Goal: Complete application form

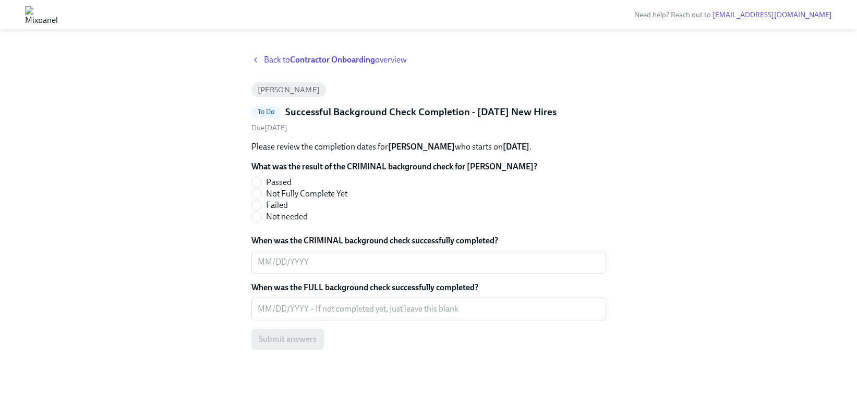
click at [268, 188] on span "Passed" at bounding box center [279, 182] width 26 height 11
click at [261, 187] on input "Passed" at bounding box center [256, 182] width 9 height 9
radio input "true"
click at [329, 315] on textarea "When was the FULL background check successfully completed?" at bounding box center [429, 309] width 342 height 13
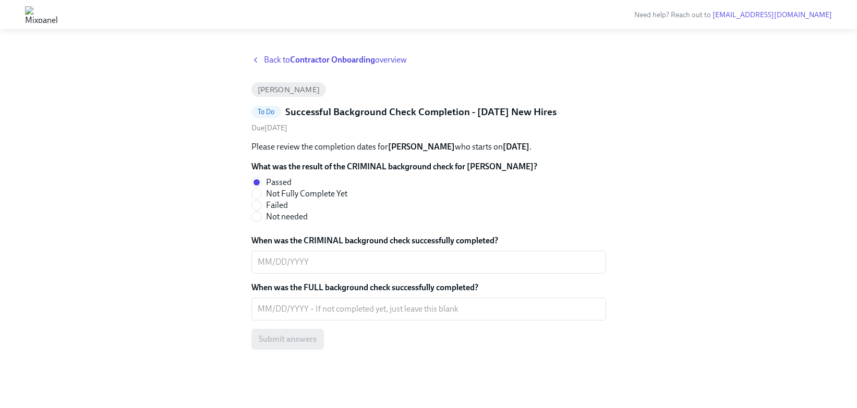
click at [333, 285] on div "What was the result of the CRIMINAL background check for [PERSON_NAME]? Passed …" at bounding box center [428, 255] width 355 height 189
click at [332, 274] on div "x ​" at bounding box center [428, 262] width 355 height 23
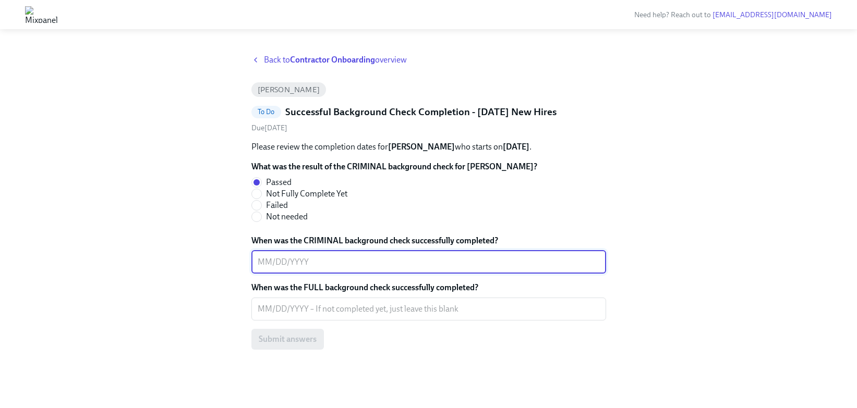
click at [285, 360] on div "Back to Contractor Onboarding overview [PERSON_NAME] To Do Successful Backgroun…" at bounding box center [428, 218] width 355 height 329
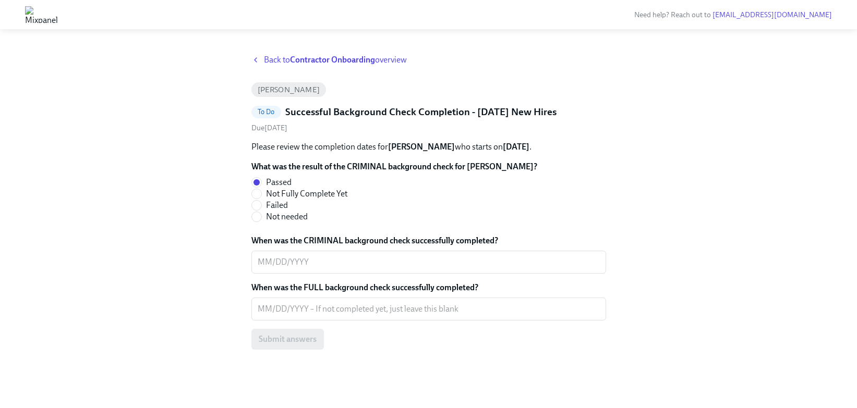
click at [285, 350] on div "Submit answers" at bounding box center [428, 339] width 355 height 21
click at [323, 274] on div "x ​" at bounding box center [428, 262] width 355 height 23
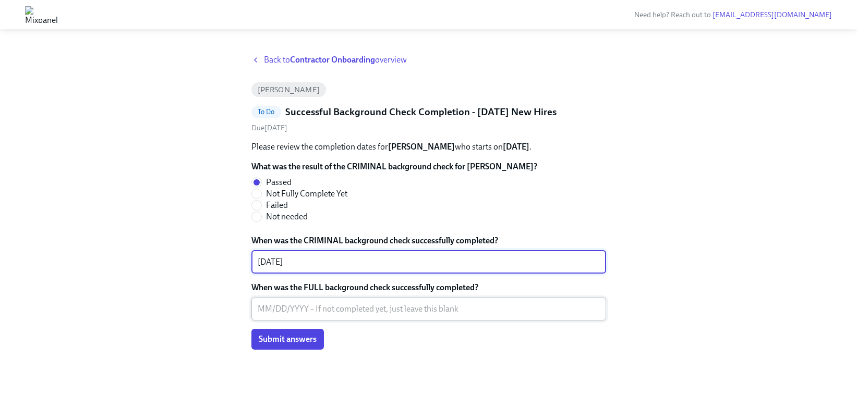
type textarea "[DATE]"
click at [299, 315] on textarea "When was the FULL background check successfully completed?" at bounding box center [429, 309] width 342 height 13
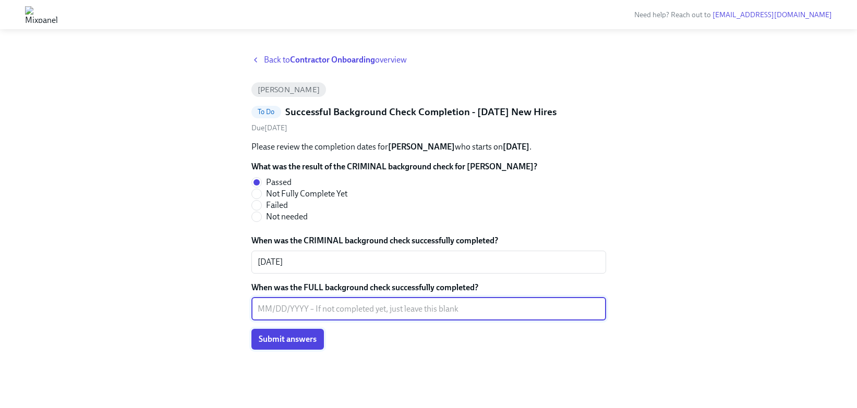
click at [300, 345] on span "Submit answers" at bounding box center [288, 339] width 58 height 10
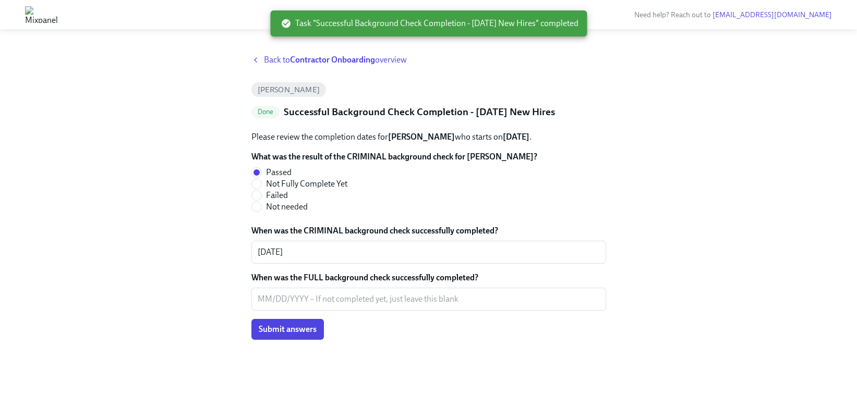
scroll to position [0, 0]
